Goal: Information Seeking & Learning: Learn about a topic

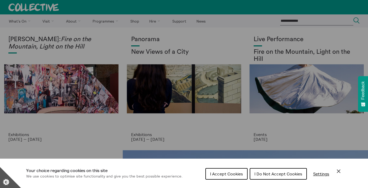
click at [230, 171] on button "I Accept Cookies" at bounding box center [226, 174] width 42 height 12
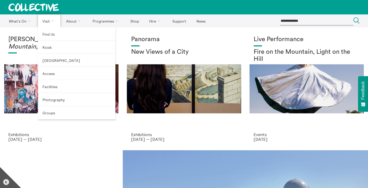
click at [49, 20] on link "Visit" at bounding box center [49, 20] width 23 height 13
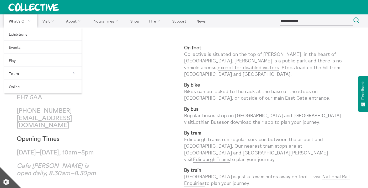
click at [15, 21] on link "What's On" at bounding box center [20, 20] width 33 height 13
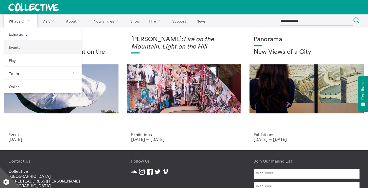
click at [16, 46] on link "Events" at bounding box center [42, 47] width 77 height 13
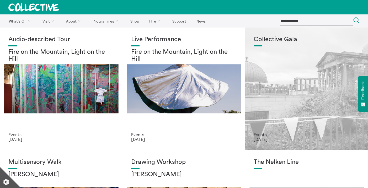
click at [282, 56] on div "Collective Gala" at bounding box center [306, 84] width 106 height 96
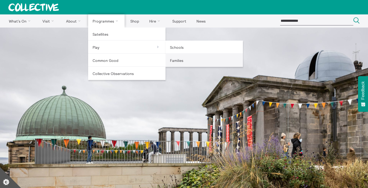
click at [179, 59] on link "Families" at bounding box center [203, 60] width 77 height 13
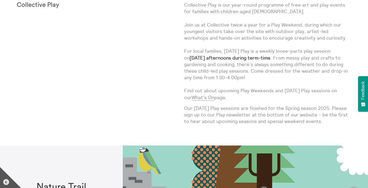
scroll to position [285, 0]
click at [201, 96] on link "What’s On" at bounding box center [203, 98] width 23 height 6
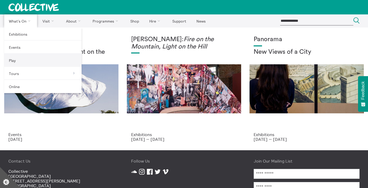
click at [17, 58] on link "Play" at bounding box center [42, 60] width 77 height 13
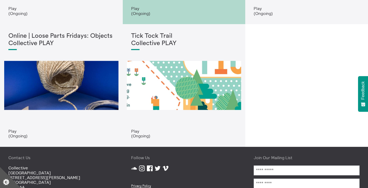
scroll to position [337, 0]
